Goal: Obtain resource: Obtain resource

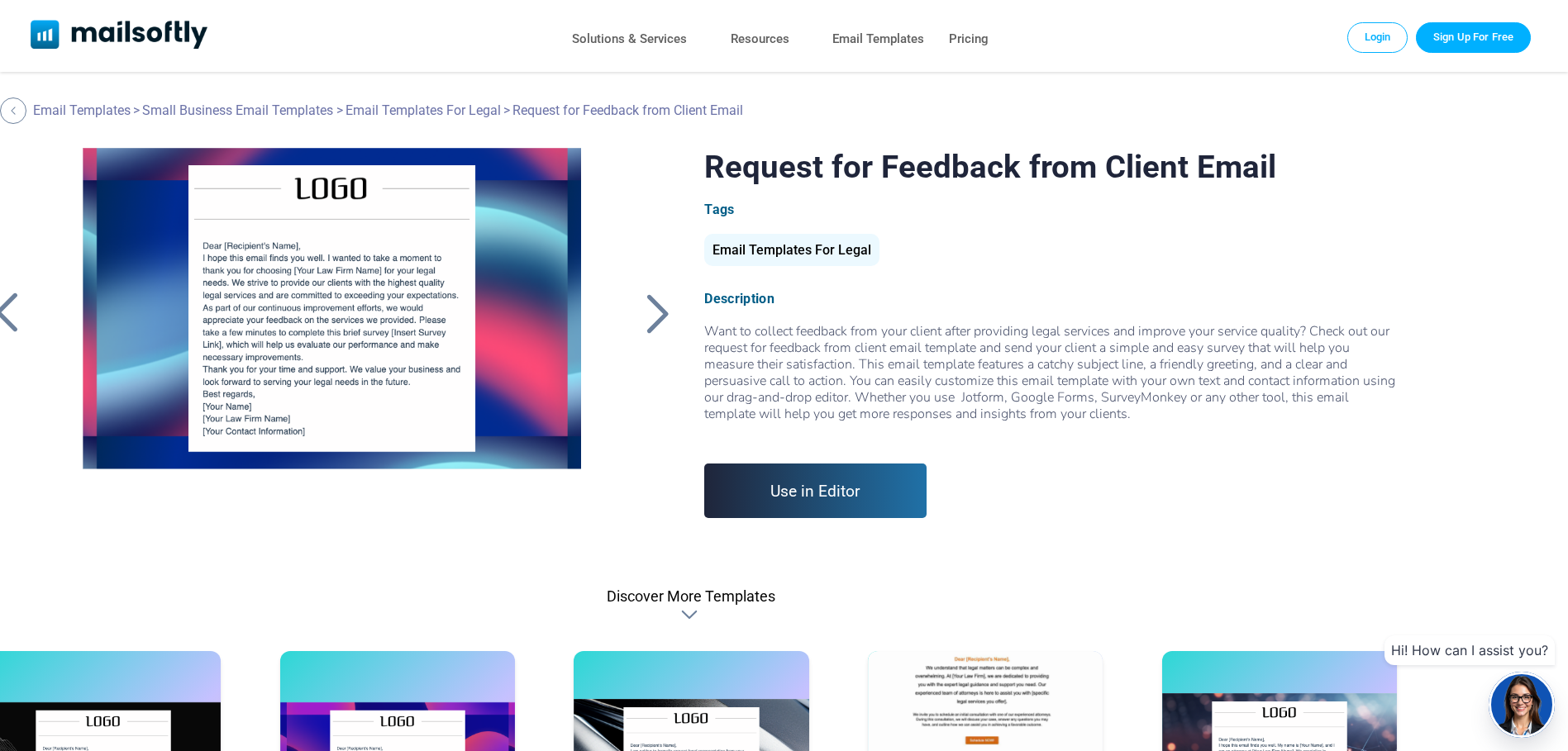
click at [372, 284] on div at bounding box center [332, 354] width 554 height 414
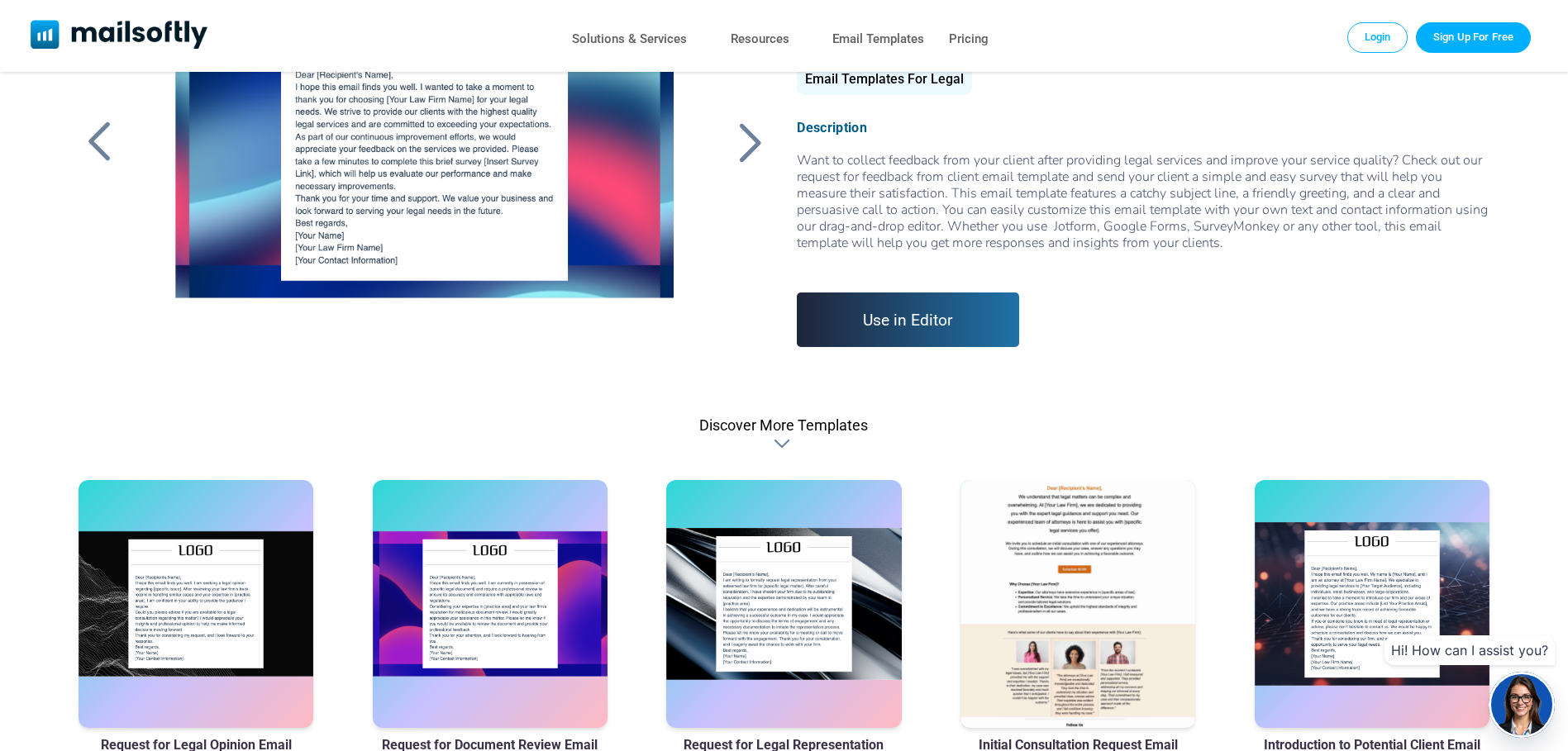
scroll to position [174, 0]
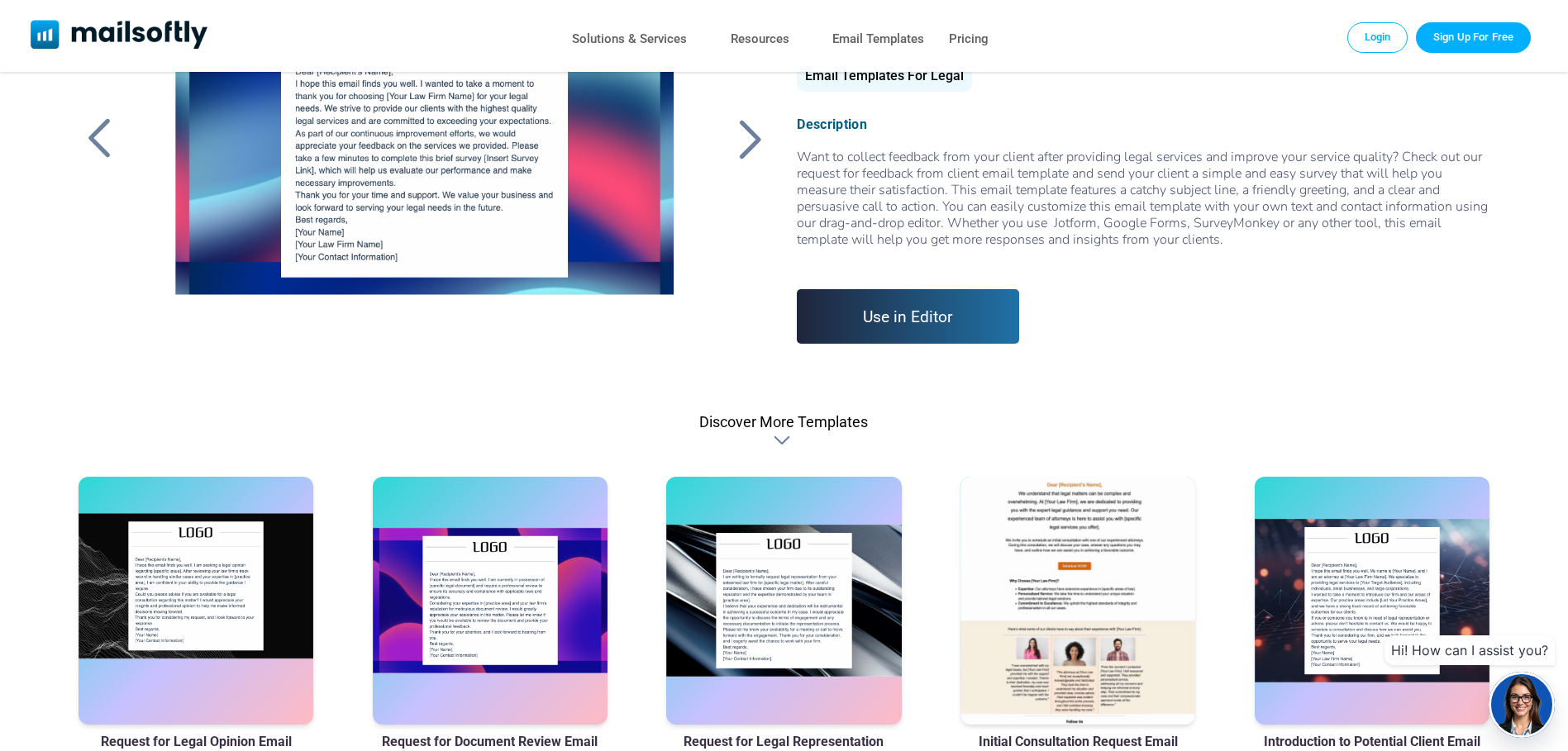
click at [204, 591] on div at bounding box center [196, 601] width 236 height 248
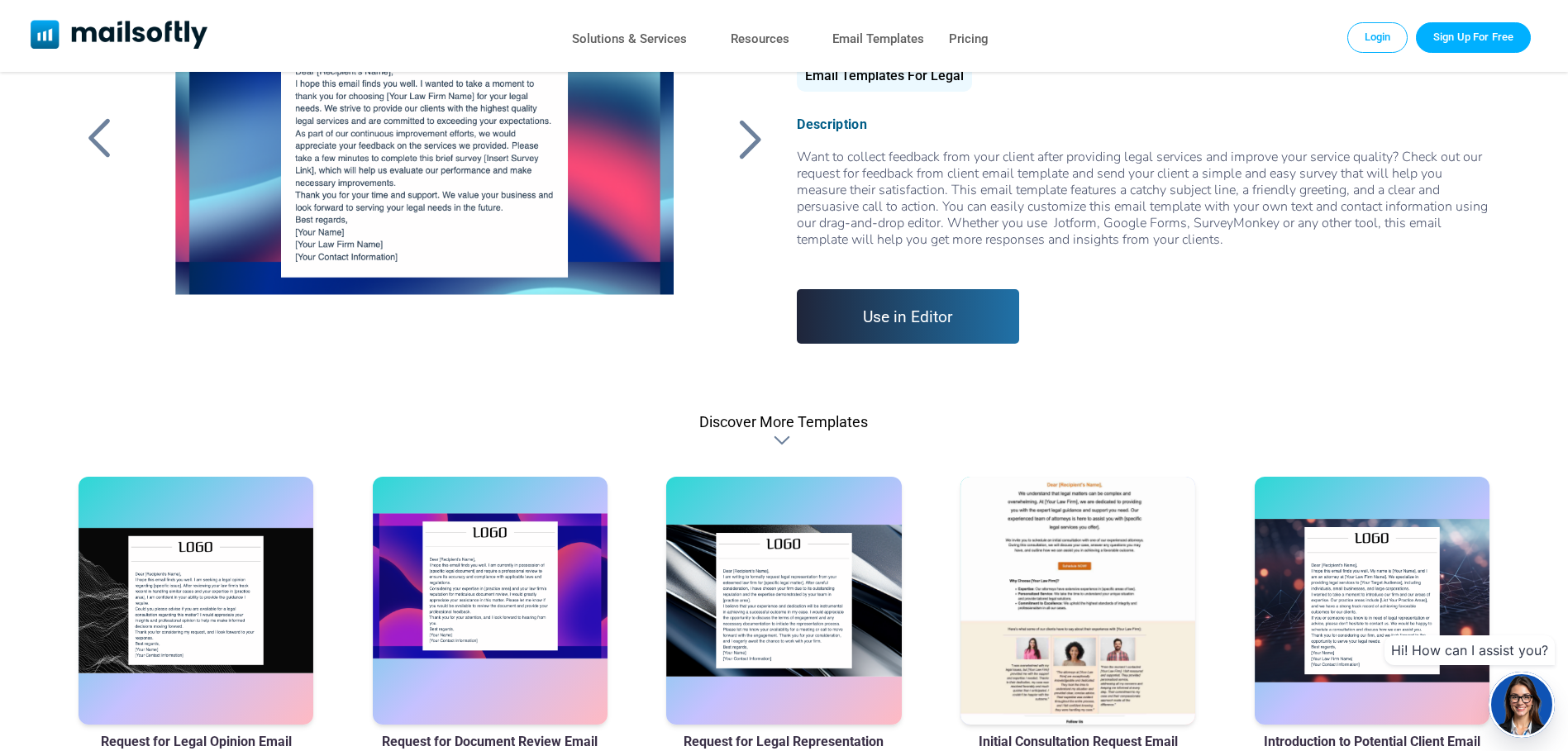
click at [454, 591] on div at bounding box center [490, 601] width 236 height 248
